Goal: Transaction & Acquisition: Book appointment/travel/reservation

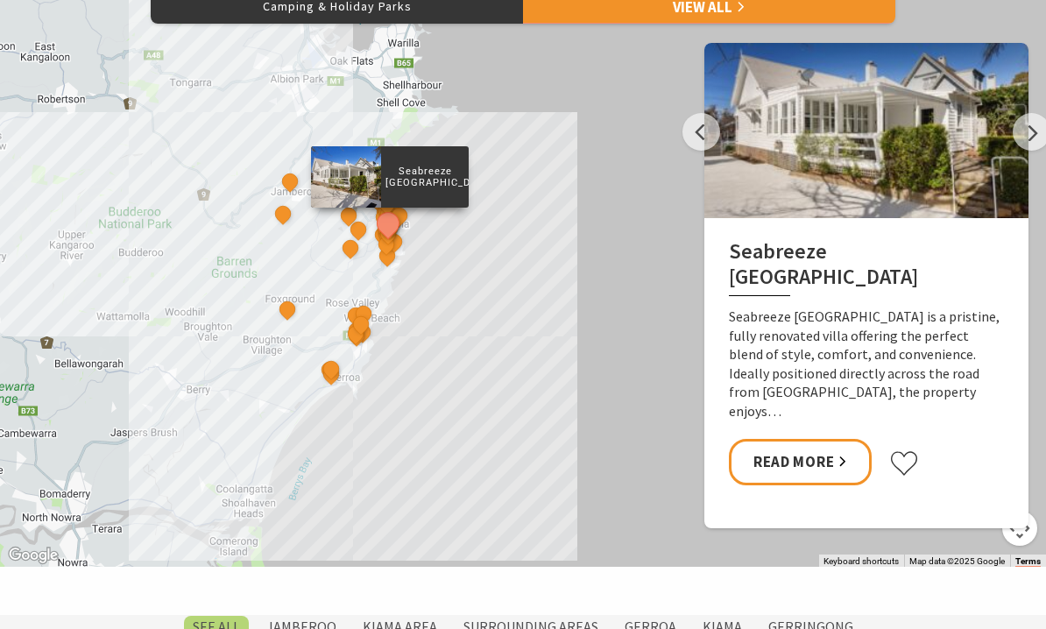
scroll to position [878, 0]
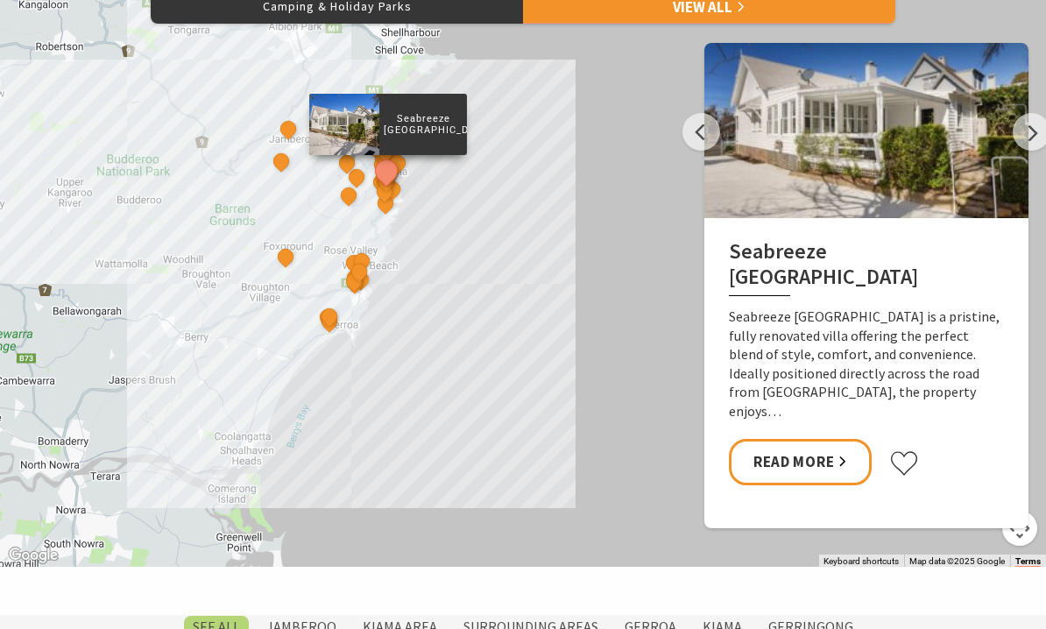
click at [395, 628] on label "Kiama Area" at bounding box center [400, 627] width 92 height 22
click at [0, 0] on input "Kiama Area" at bounding box center [0, 0] width 0 height 0
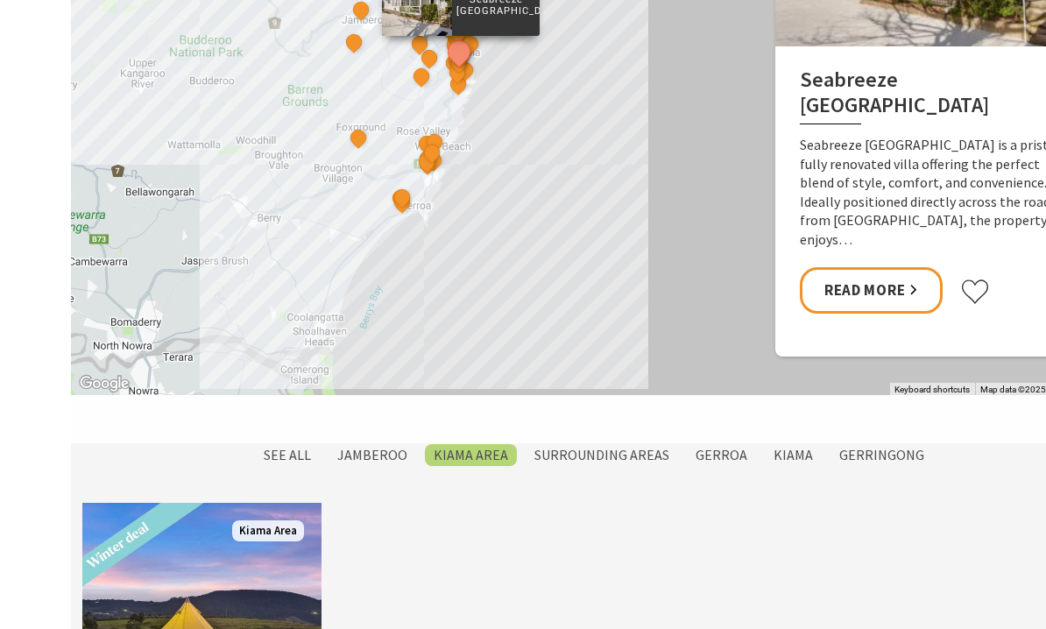
scroll to position [1050, 0]
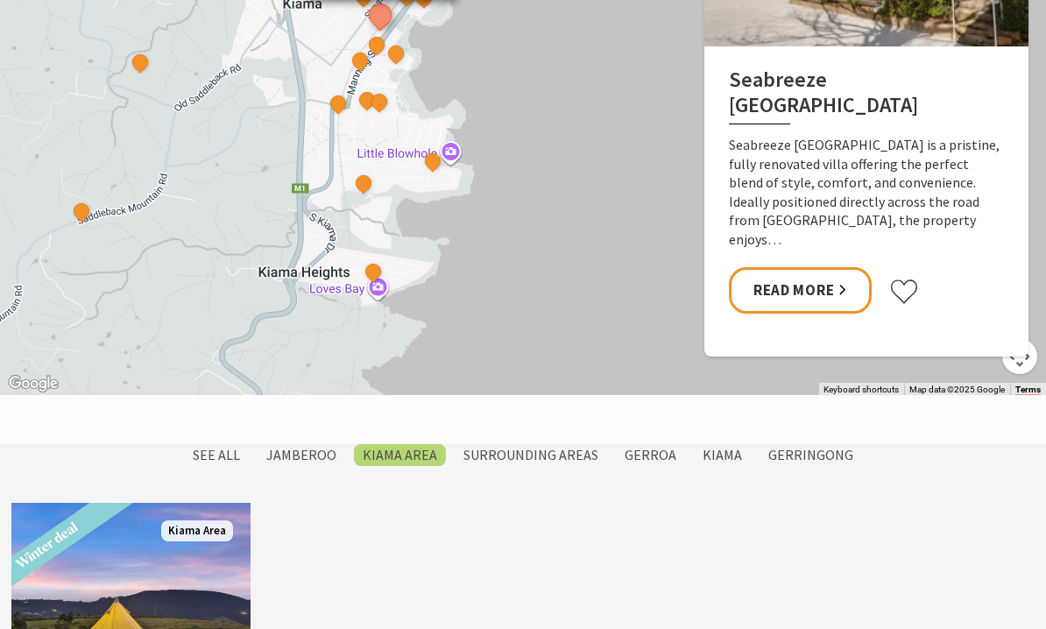
click at [370, 184] on button "See detail about BIG4 Easts Beach Holiday Park" at bounding box center [363, 184] width 23 height 23
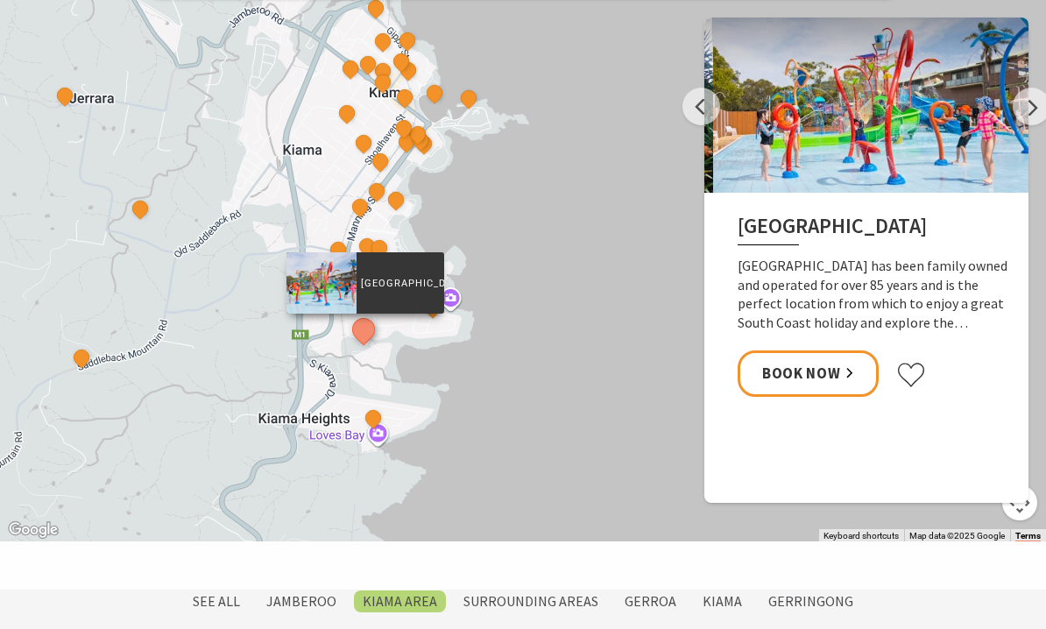
scroll to position [903, 0]
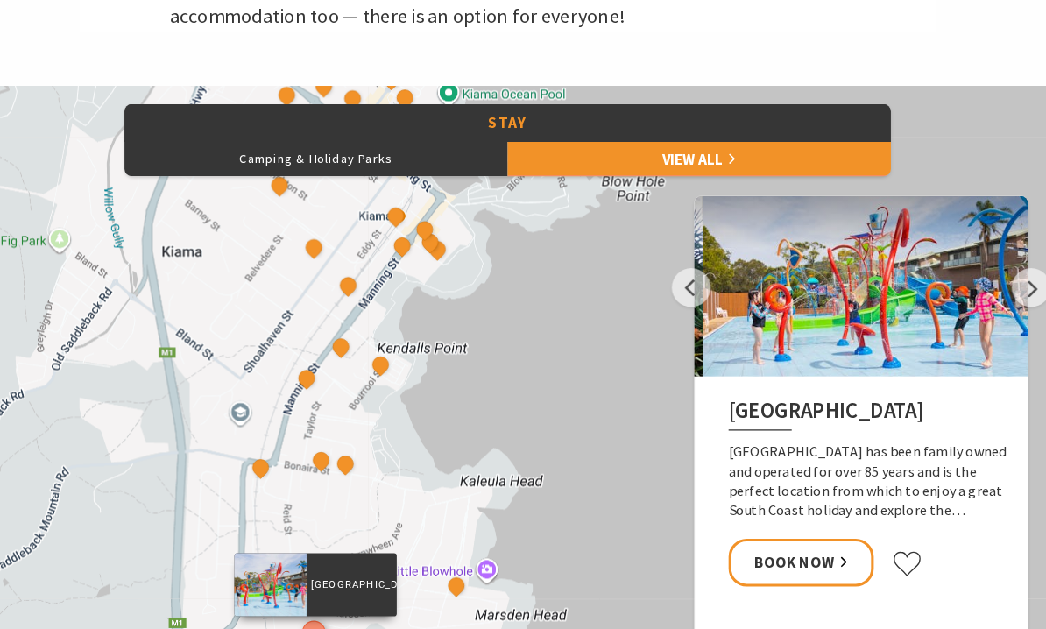
scroll to position [761, 0]
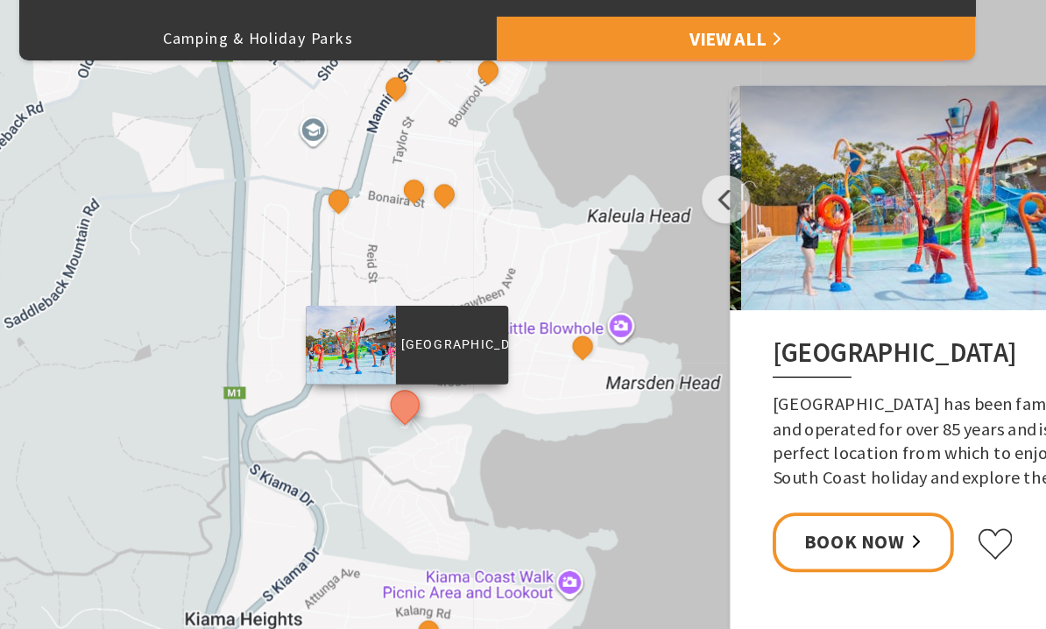
click at [578, 352] on button "See detail about Amaroo Kiama" at bounding box center [589, 363] width 23 height 23
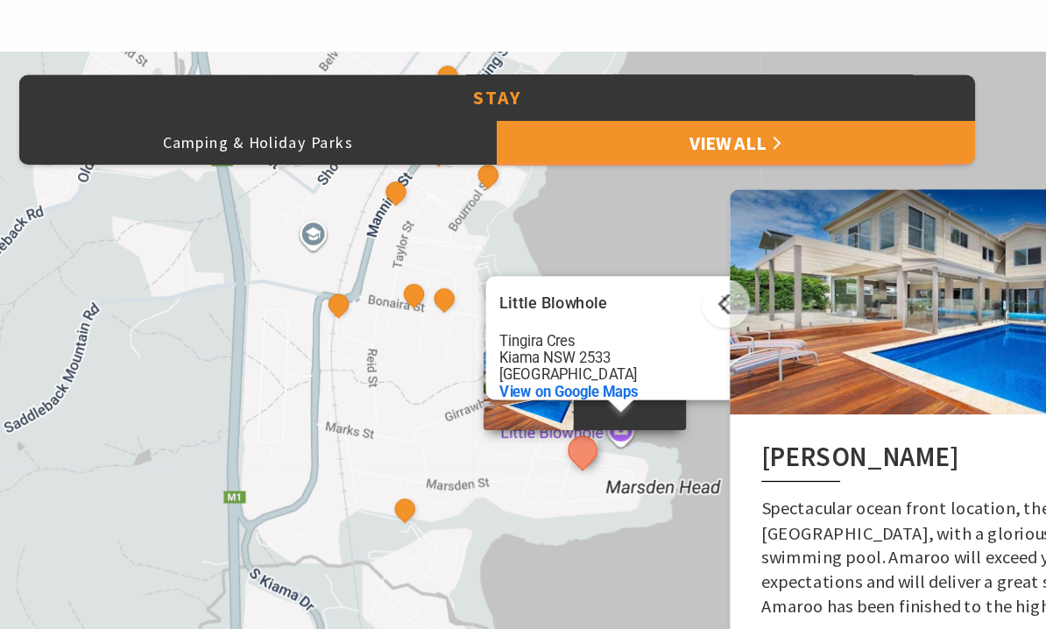
click at [640, 116] on link "View All" at bounding box center [709, 122] width 372 height 35
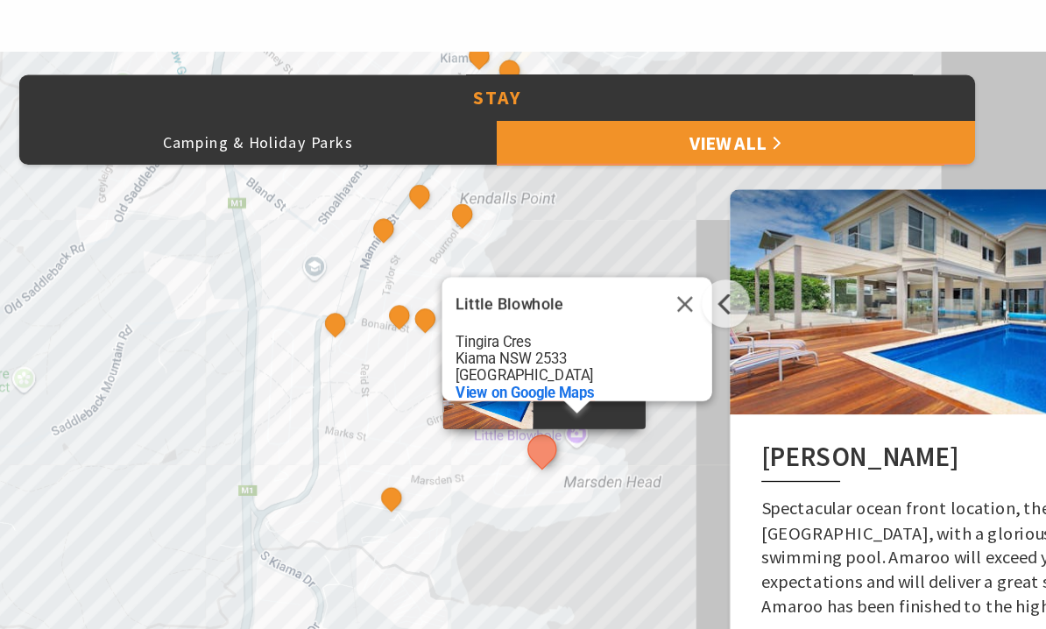
scroll to position [751, 0]
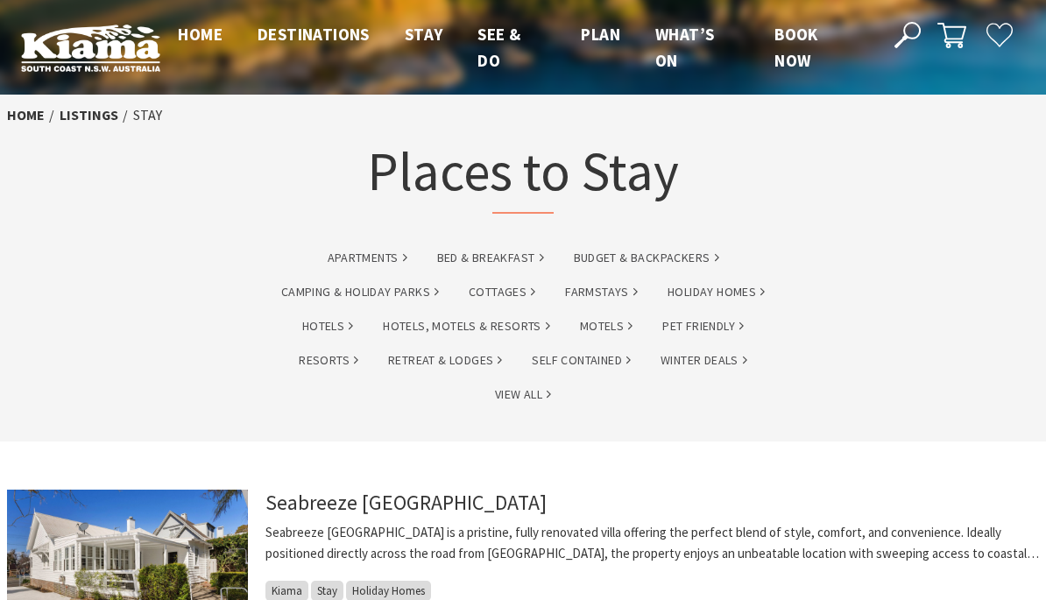
click at [412, 299] on link "Camping & Holiday Parks" at bounding box center [360, 292] width 158 height 20
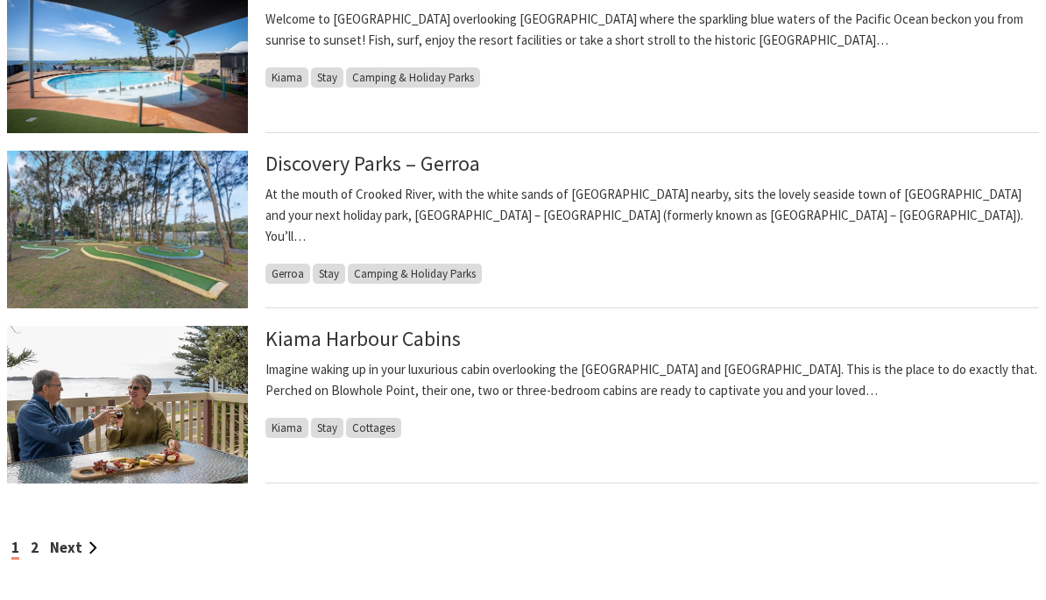
scroll to position [1436, 0]
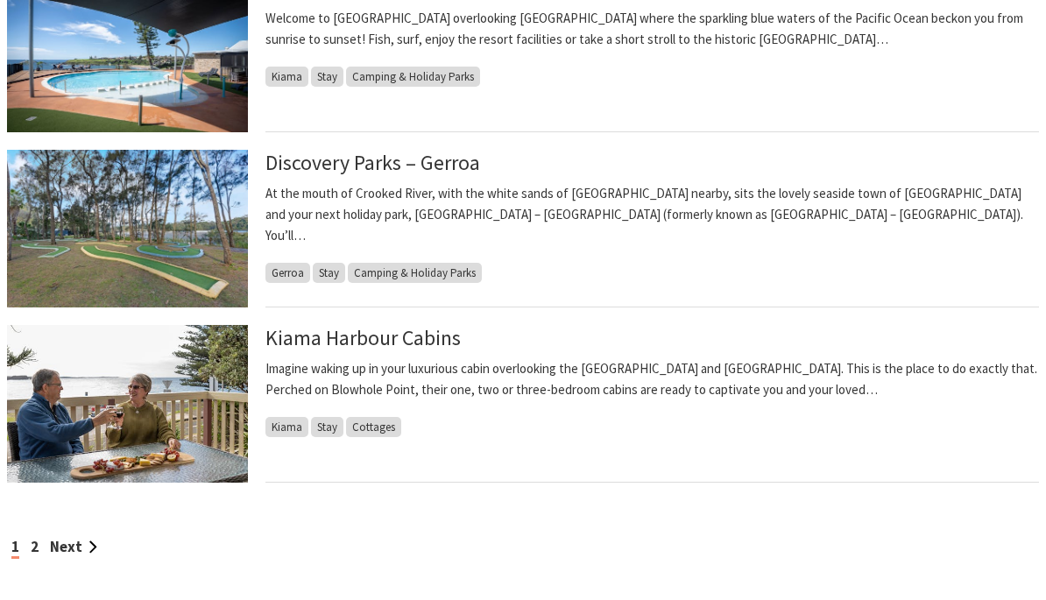
click at [82, 551] on link "Next" at bounding box center [73, 546] width 47 height 19
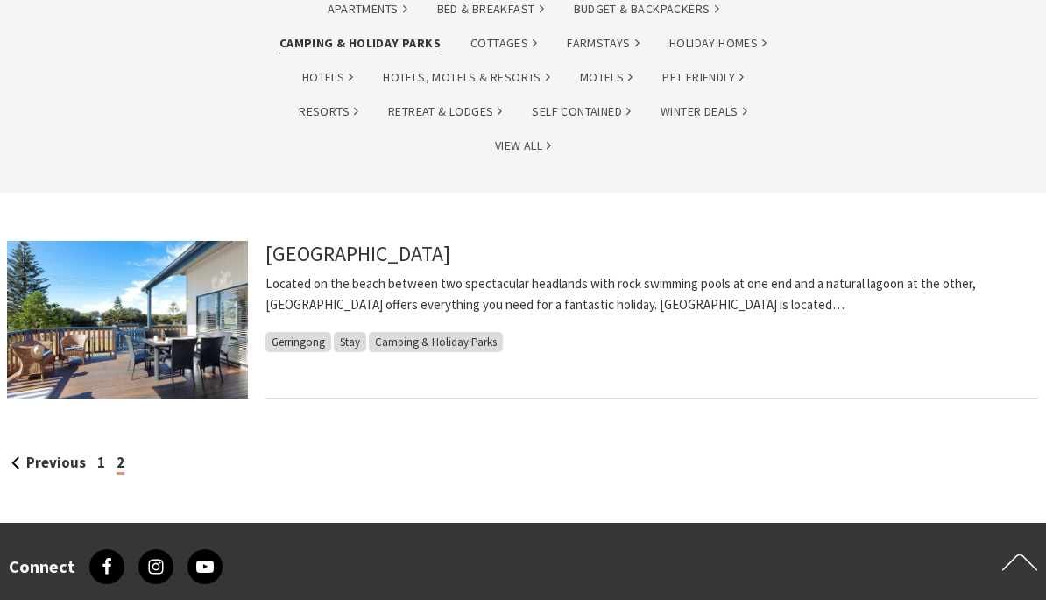
scroll to position [314, 0]
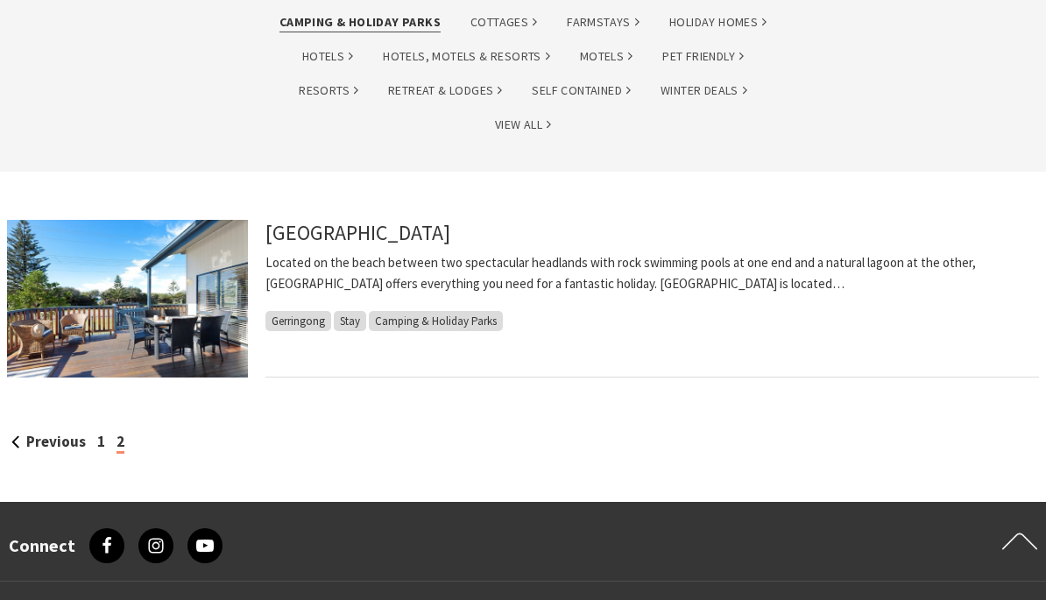
click at [100, 436] on link "1" at bounding box center [101, 441] width 8 height 19
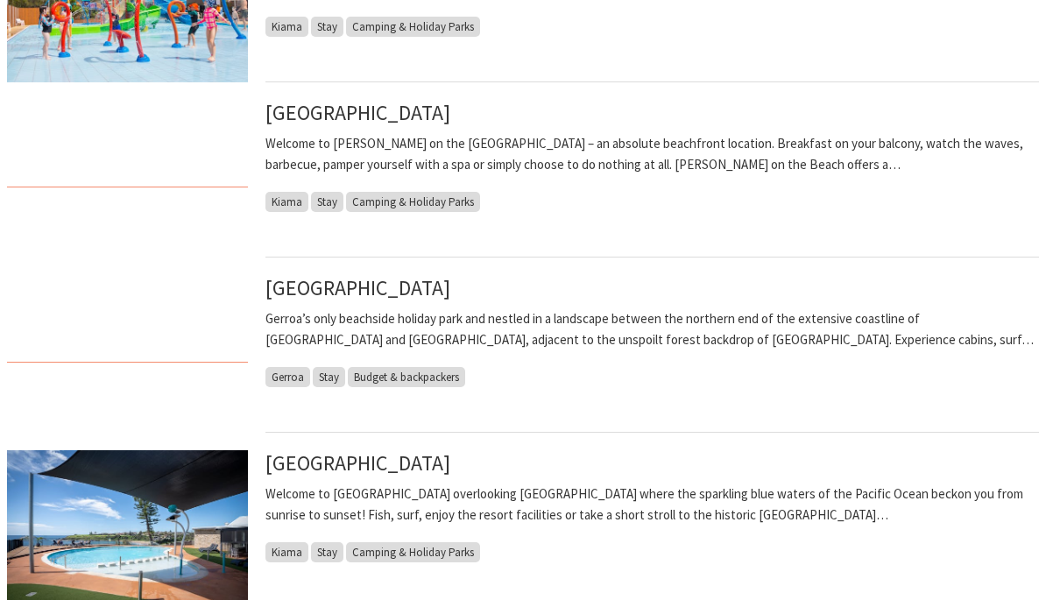
scroll to position [961, 0]
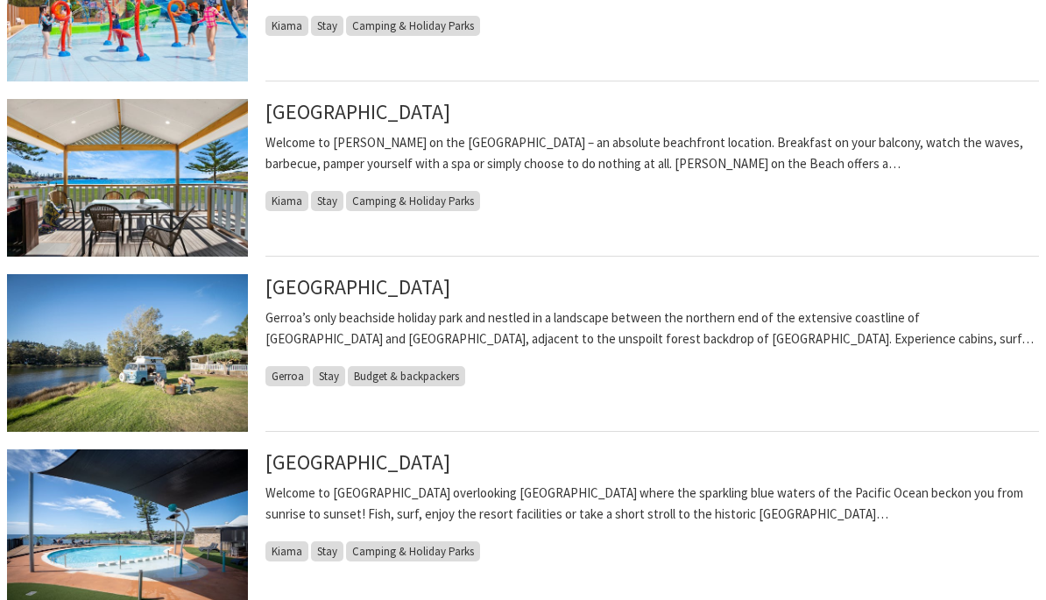
click at [427, 200] on span "Camping & Holiday Parks" at bounding box center [413, 201] width 134 height 20
click at [381, 203] on span "Camping & Holiday Parks" at bounding box center [413, 201] width 134 height 20
click at [420, 200] on span "Camping & Holiday Parks" at bounding box center [413, 201] width 134 height 20
click at [395, 109] on link "[GEOGRAPHIC_DATA]" at bounding box center [357, 111] width 185 height 27
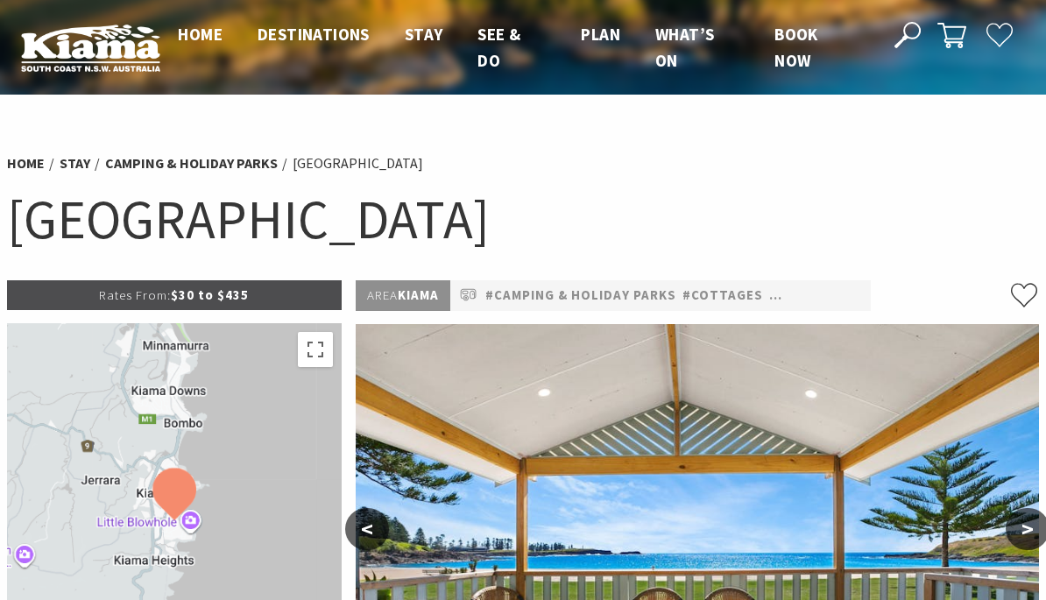
select select "3"
select select "2"
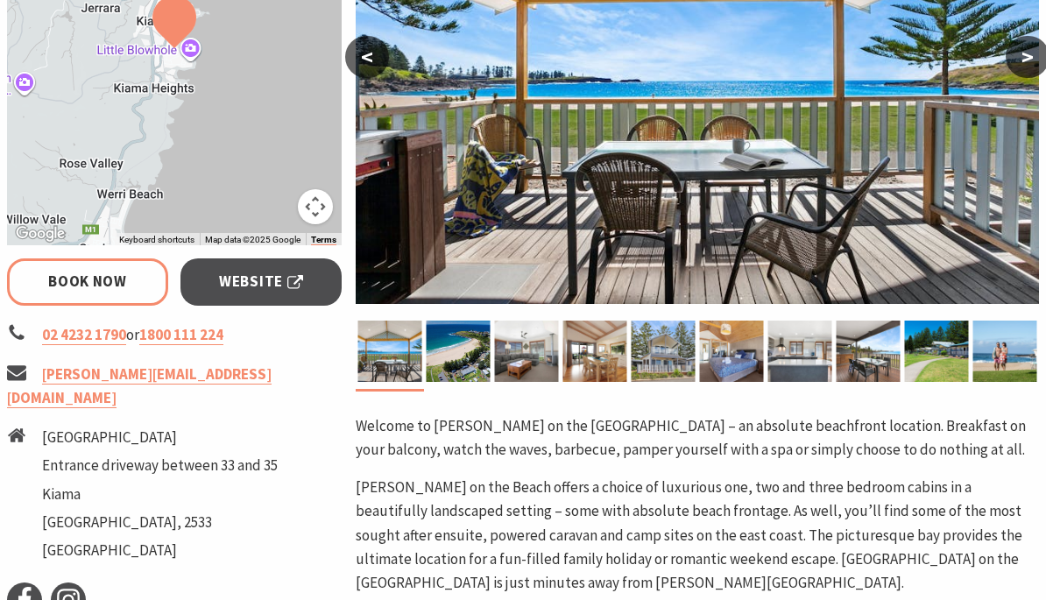
scroll to position [472, 0]
click at [465, 349] on img at bounding box center [458, 351] width 64 height 61
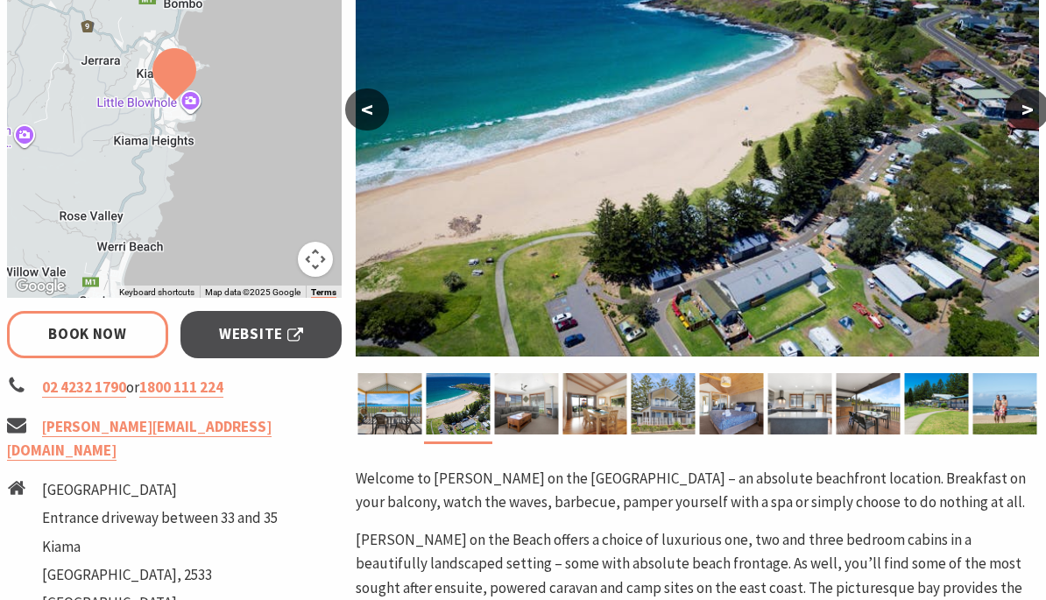
scroll to position [418, 0]
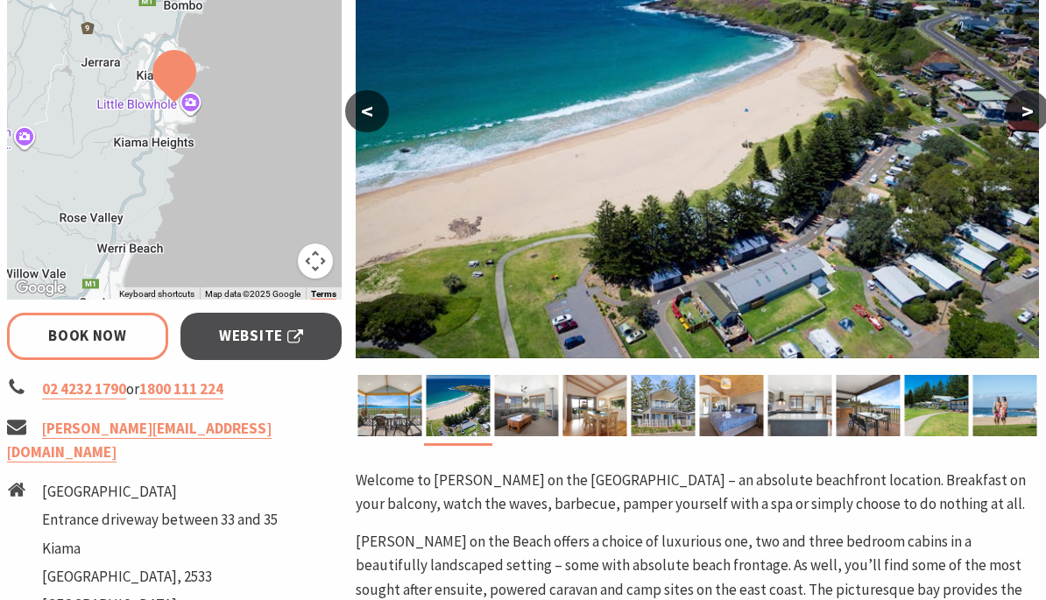
click at [535, 413] on img at bounding box center [526, 405] width 64 height 61
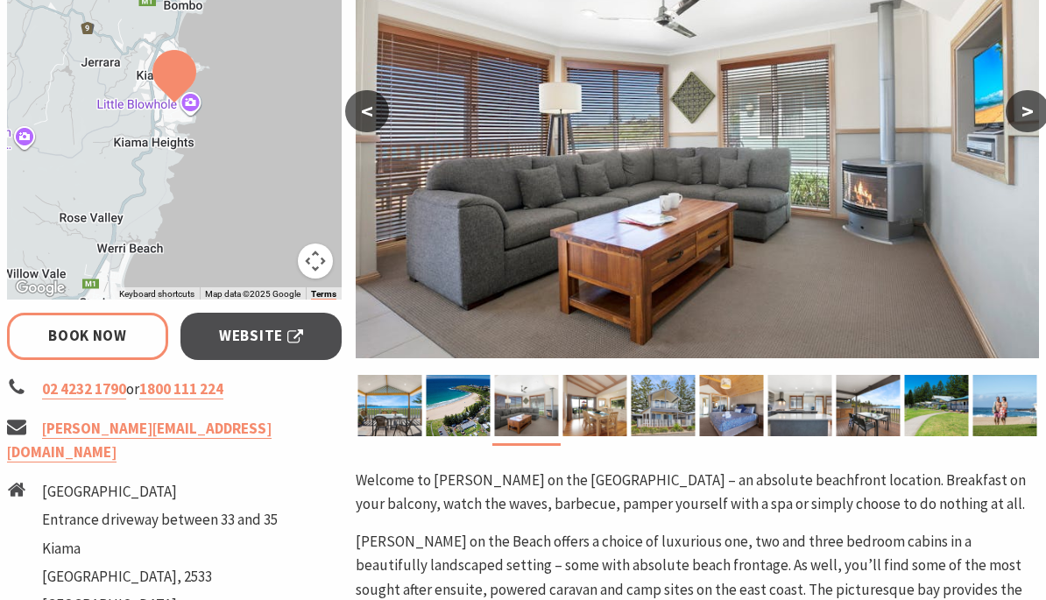
click at [598, 420] on img at bounding box center [594, 405] width 64 height 61
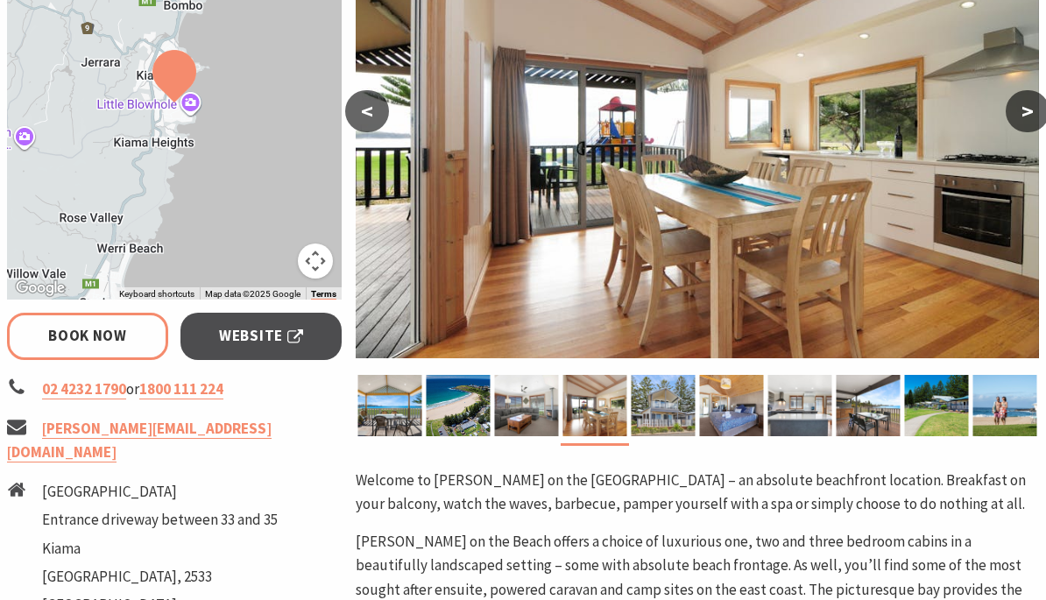
click at [661, 418] on img at bounding box center [663, 405] width 64 height 61
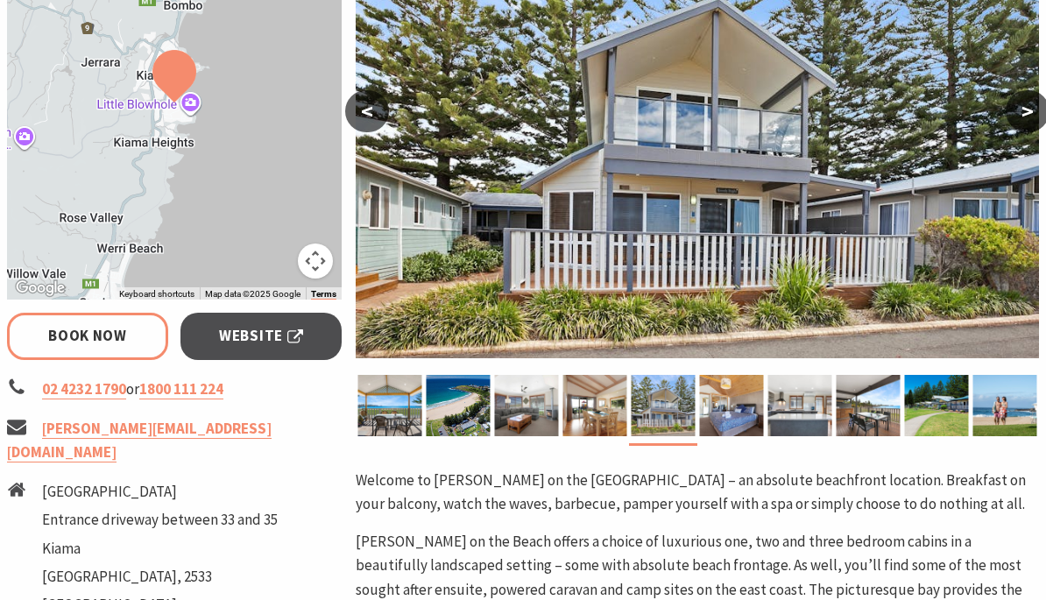
click at [735, 414] on img at bounding box center [731, 405] width 64 height 61
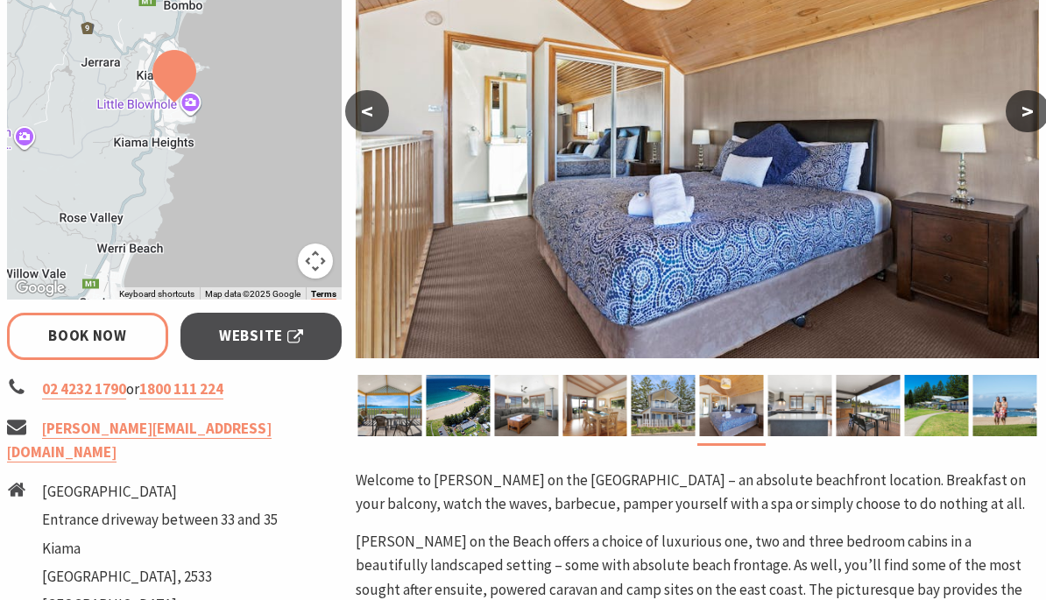
click at [805, 417] on img at bounding box center [799, 405] width 64 height 61
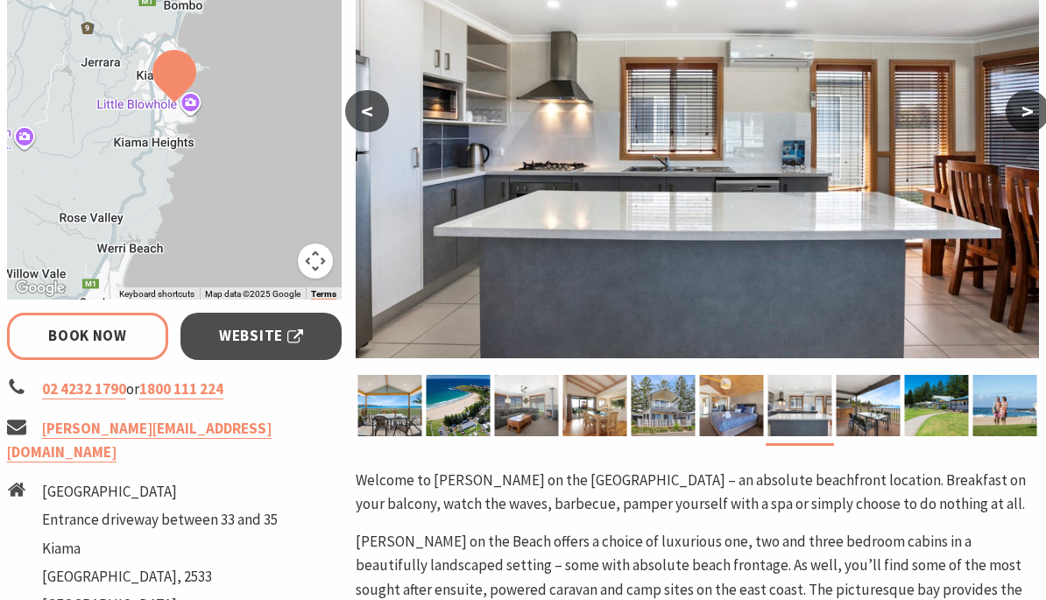
click at [864, 410] on img at bounding box center [868, 405] width 64 height 61
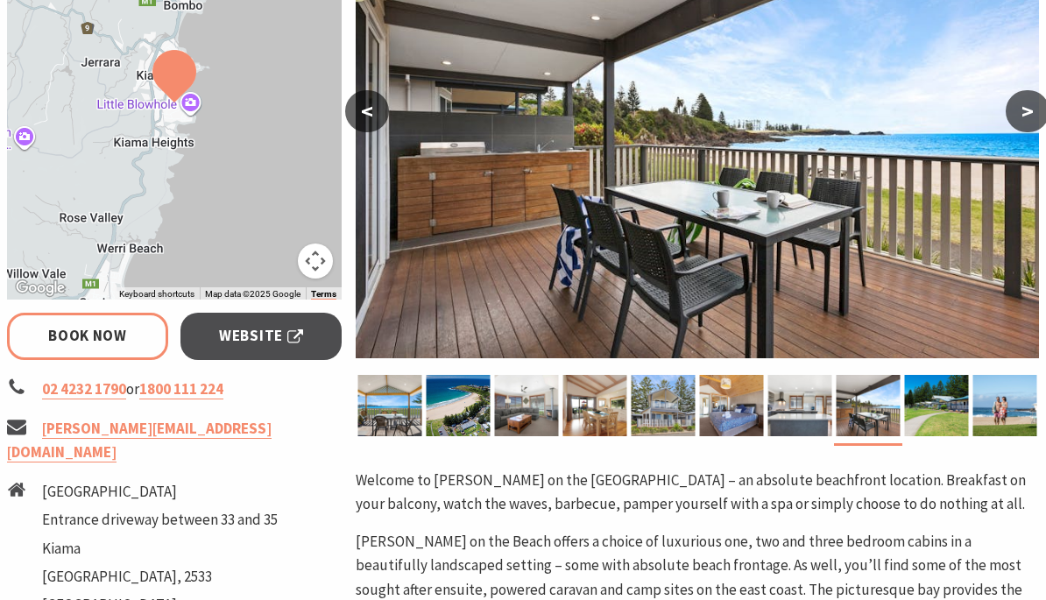
click at [925, 405] on img at bounding box center [936, 405] width 64 height 61
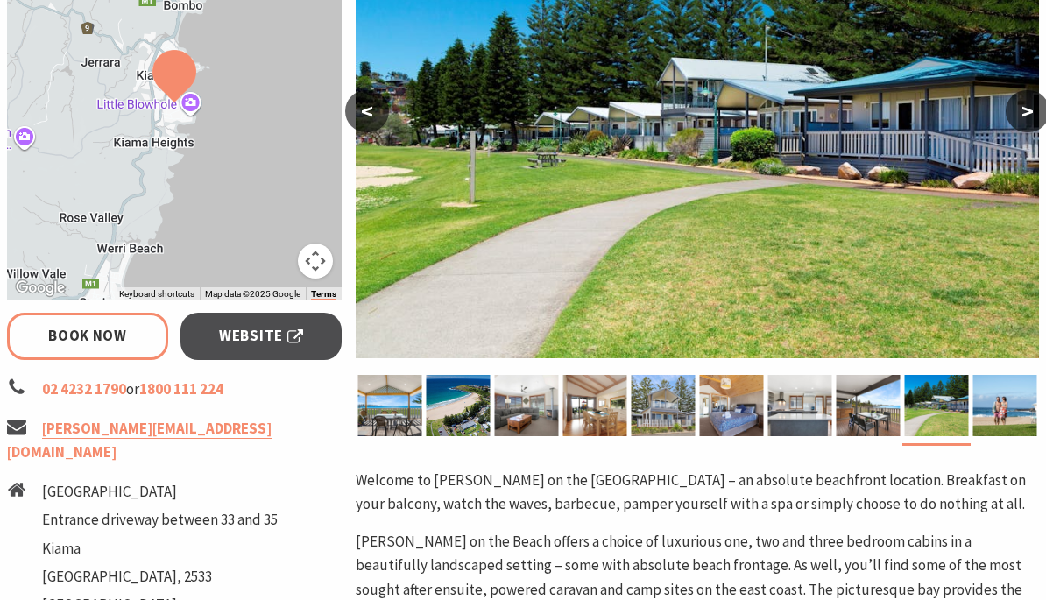
click at [1010, 402] on img at bounding box center [1004, 405] width 64 height 61
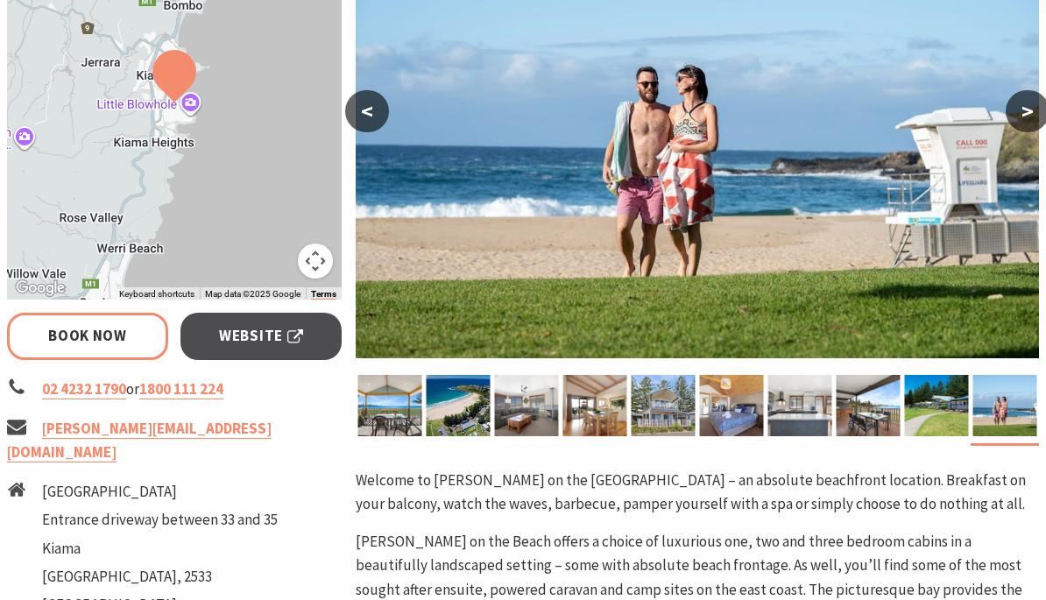
click at [1022, 126] on button ">" at bounding box center [1028, 111] width 44 height 42
click at [1022, 112] on button ">" at bounding box center [1028, 111] width 44 height 42
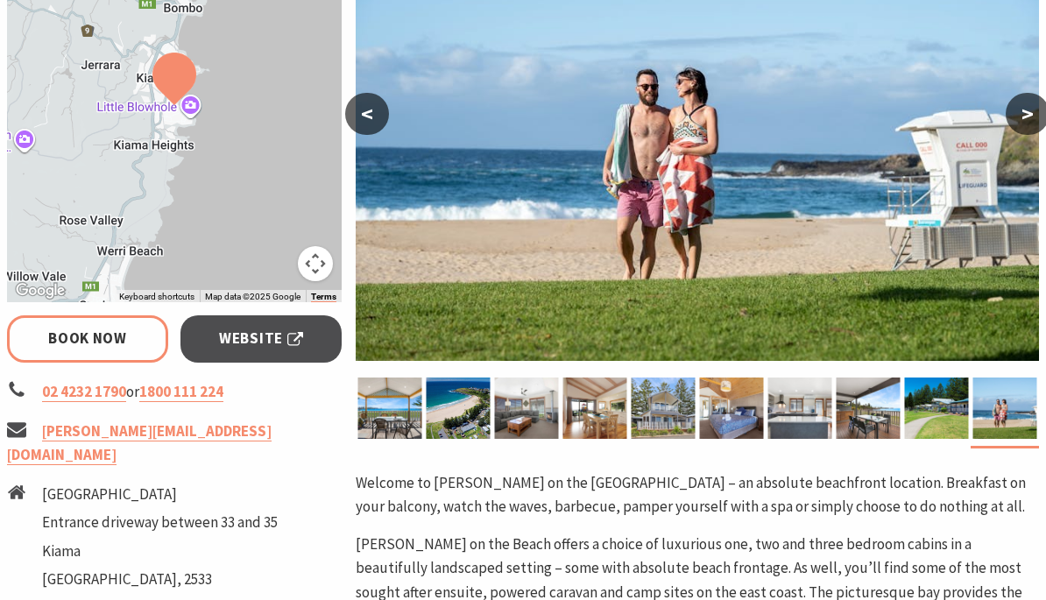
scroll to position [414, 0]
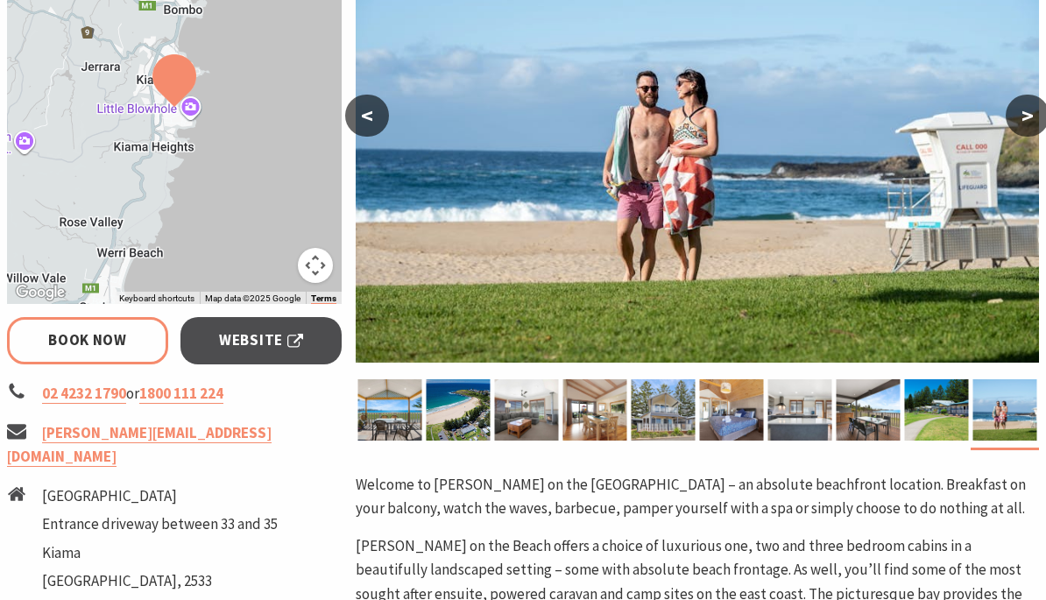
click at [747, 599] on p "[PERSON_NAME] on the Beach offers a choice of luxurious one, two and three bedr…" at bounding box center [697, 593] width 683 height 119
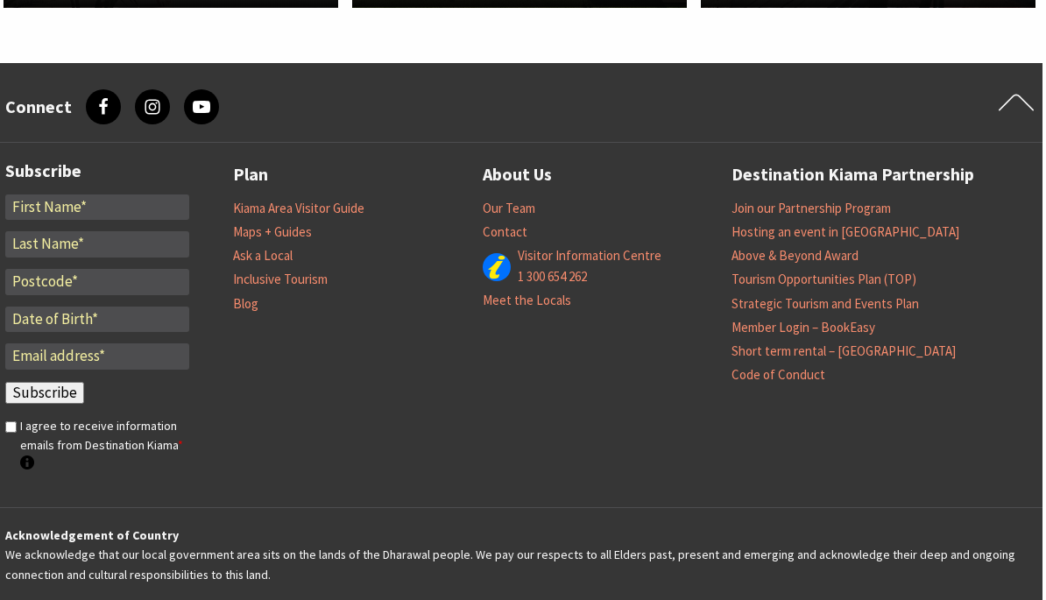
scroll to position [2452, 4]
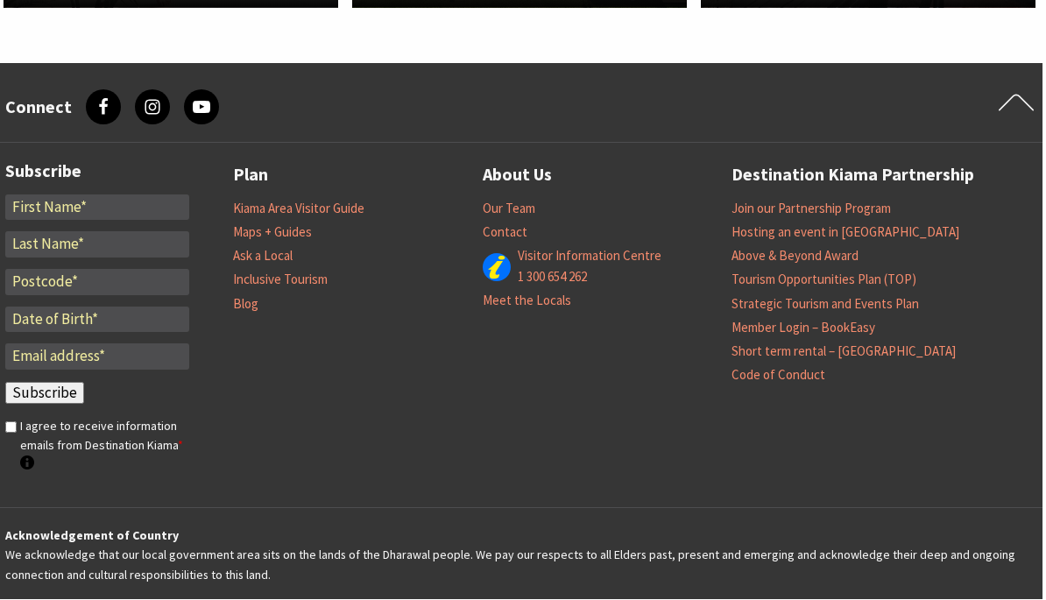
select select "3"
